Goal: Task Accomplishment & Management: Manage account settings

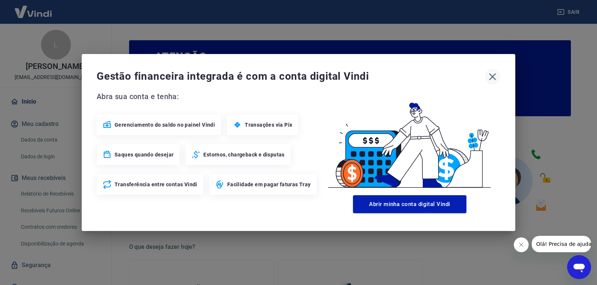
click at [494, 75] on icon "button" at bounding box center [492, 77] width 7 height 7
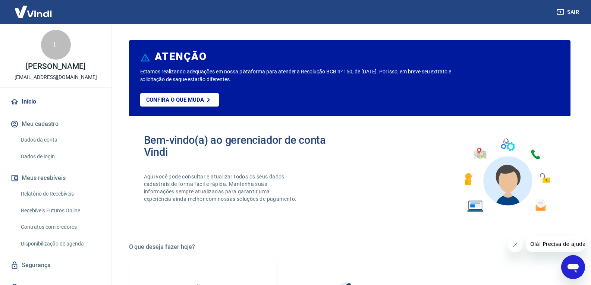
scroll to position [11, 0]
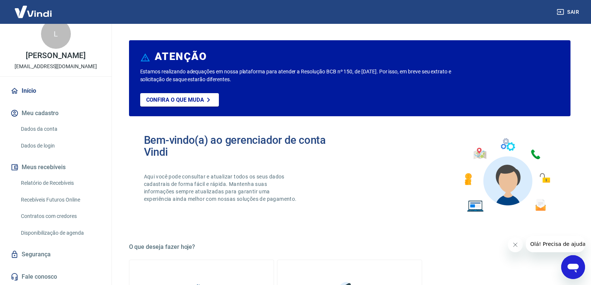
click at [63, 184] on link "Relatório de Recebíveis" at bounding box center [60, 183] width 85 height 15
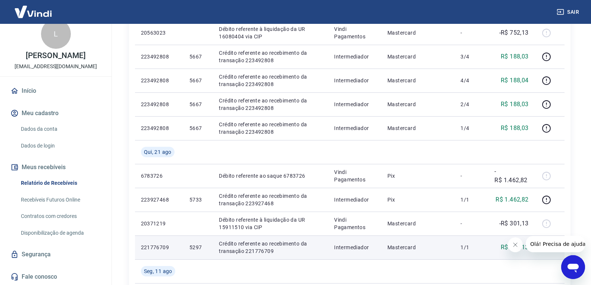
scroll to position [285, 0]
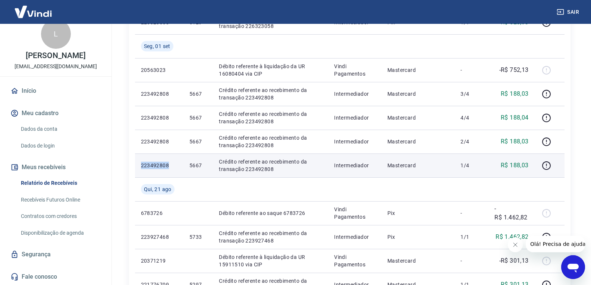
drag, startPoint x: 169, startPoint y: 165, endPoint x: 135, endPoint y: 163, distance: 34.4
click at [135, 163] on td "223492808" at bounding box center [159, 166] width 49 height 24
copy p "223492808"
click at [550, 168] on icon "button" at bounding box center [546, 165] width 9 height 9
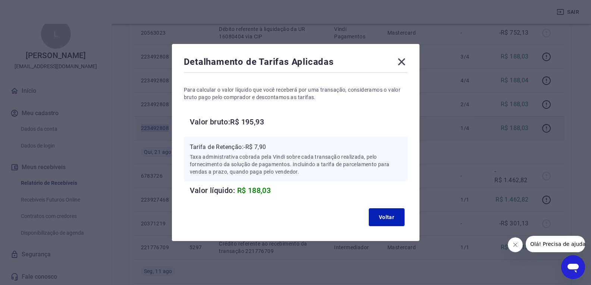
scroll to position [360, 0]
click at [407, 61] on icon at bounding box center [402, 62] width 12 height 12
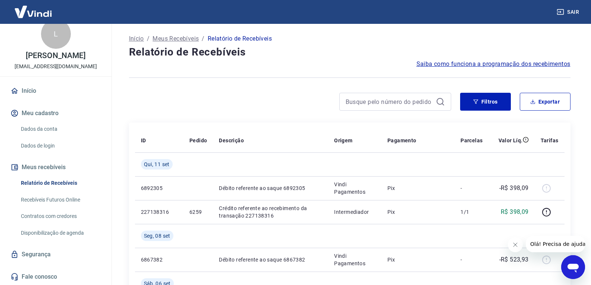
scroll to position [224, 0]
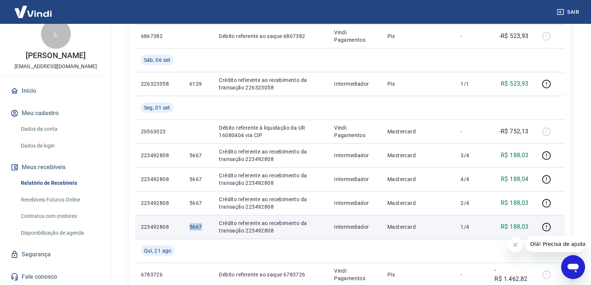
drag, startPoint x: 202, startPoint y: 228, endPoint x: 189, endPoint y: 228, distance: 13.1
click at [189, 228] on td "5667" at bounding box center [198, 227] width 29 height 24
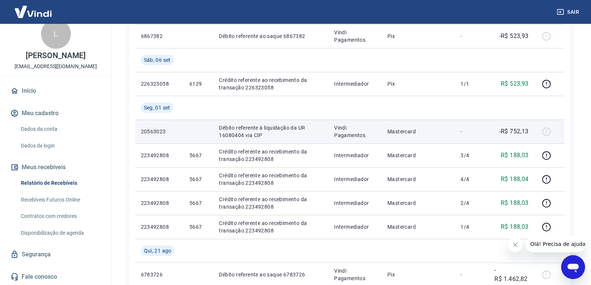
drag, startPoint x: 191, startPoint y: 227, endPoint x: 215, endPoint y: 143, distance: 87.3
click at [215, 143] on td "Débito referente à liquidação da UR 16080404 via CIP" at bounding box center [270, 132] width 115 height 24
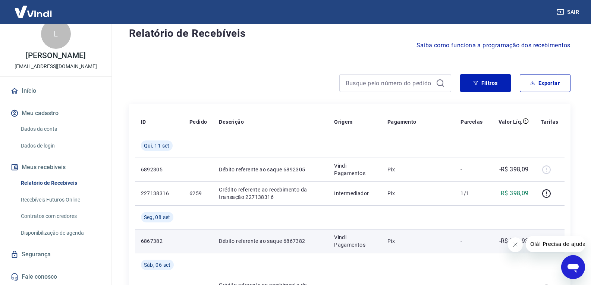
scroll to position [0, 0]
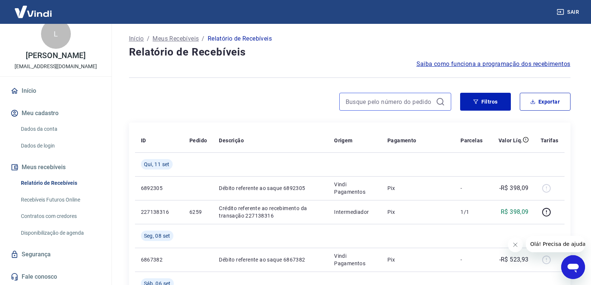
click at [405, 101] on input at bounding box center [389, 101] width 87 height 11
click at [404, 102] on input "5051" at bounding box center [389, 101] width 87 height 11
click at [353, 102] on input "5051" at bounding box center [389, 101] width 87 height 11
type input "5051"
click at [344, 102] on div "5051" at bounding box center [396, 102] width 112 height 18
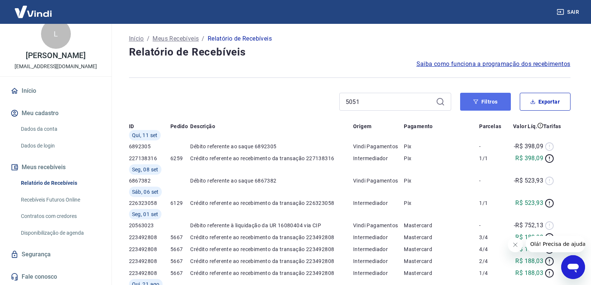
click at [490, 100] on button "Filtros" at bounding box center [486, 102] width 51 height 18
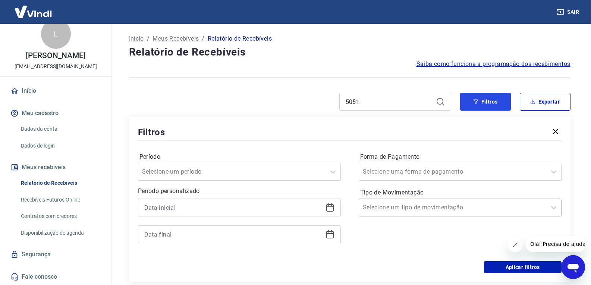
scroll to position [37, 0]
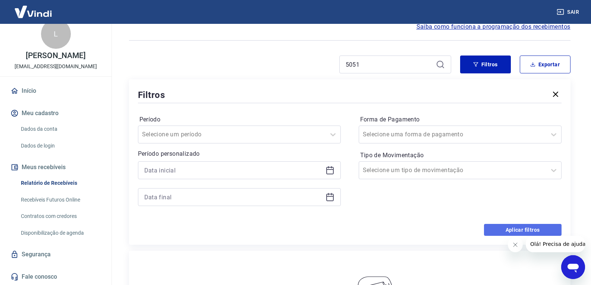
click at [514, 227] on button "Aplicar filtros" at bounding box center [523, 230] width 78 height 12
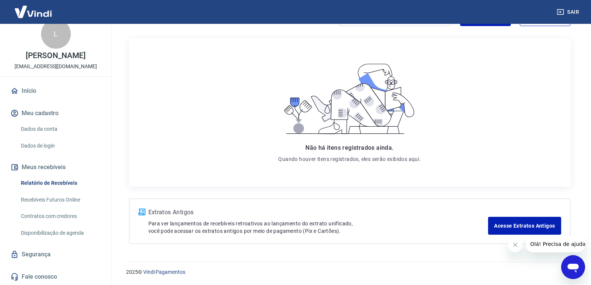
scroll to position [0, 0]
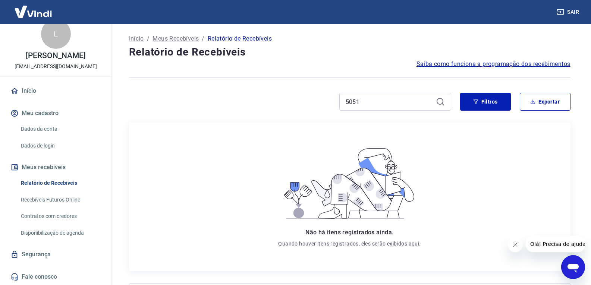
click at [516, 245] on icon "Fechar mensagem da empresa" at bounding box center [515, 245] width 6 height 6
click at [404, 106] on input "5051" at bounding box center [389, 101] width 87 height 11
click at [178, 36] on p "Meus Recebíveis" at bounding box center [176, 38] width 46 height 9
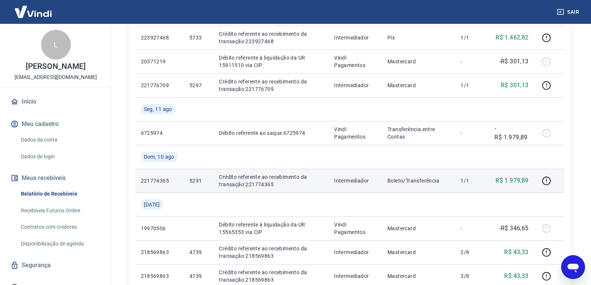
scroll to position [659, 0]
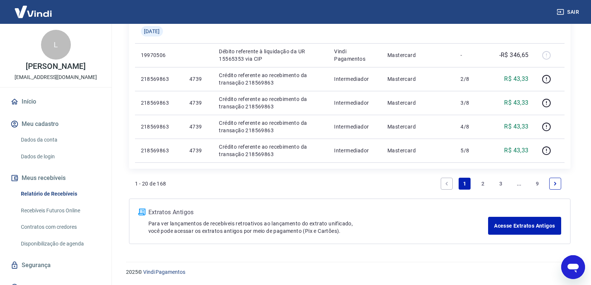
click at [538, 183] on link "9" at bounding box center [538, 184] width 12 height 12
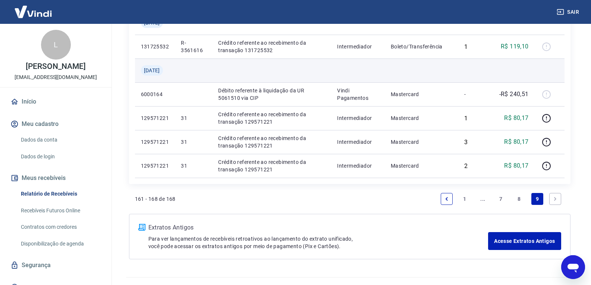
scroll to position [277, 0]
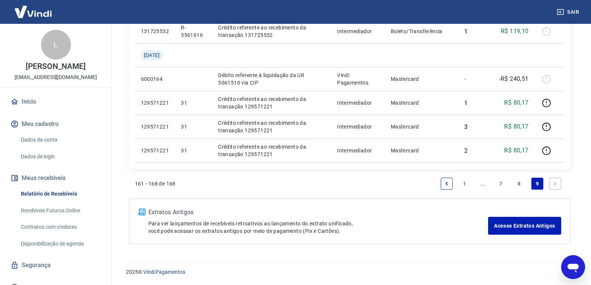
click at [556, 184] on icon "Next page" at bounding box center [556, 183] width 2 height 3
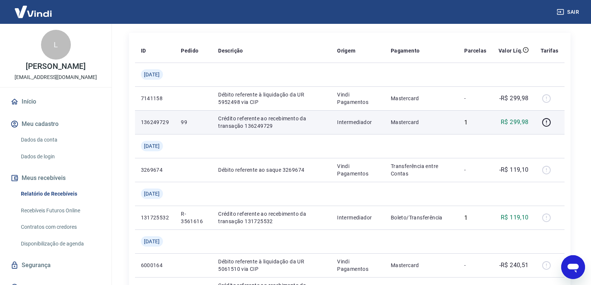
scroll to position [0, 0]
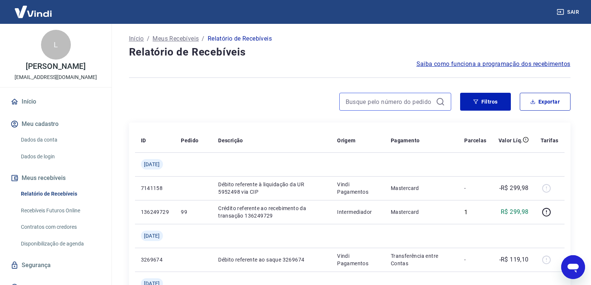
click at [403, 103] on input at bounding box center [389, 101] width 87 height 11
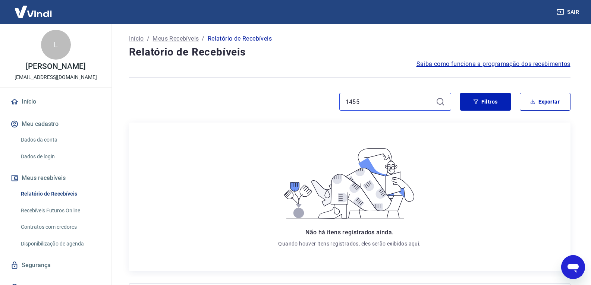
click at [381, 102] on input "1455" at bounding box center [389, 101] width 87 height 11
type input "1453"
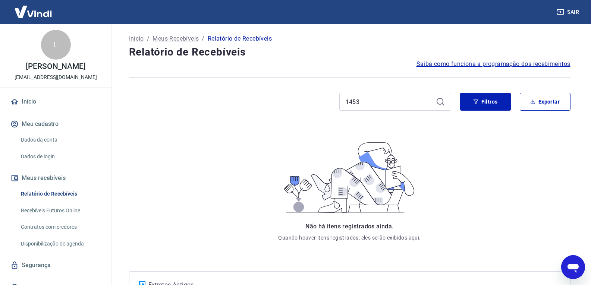
click at [438, 101] on icon at bounding box center [440, 101] width 9 height 9
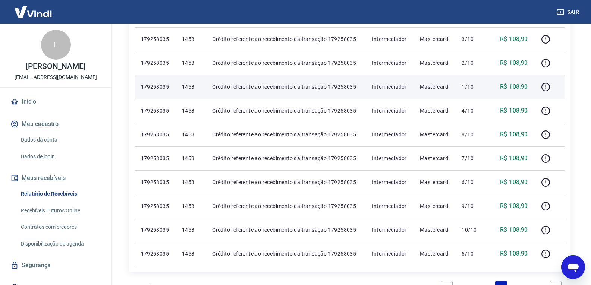
scroll to position [112, 0]
